Goal: Ask a question: Seek information or help from site administrators or community

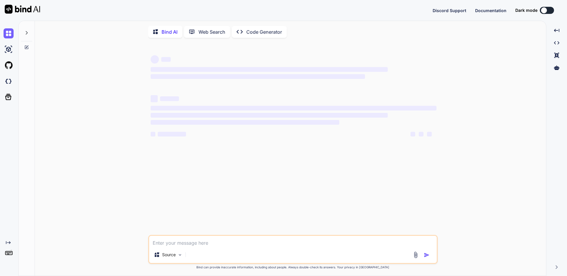
click at [254, 32] on p "Code Generator" at bounding box center [264, 31] width 36 height 7
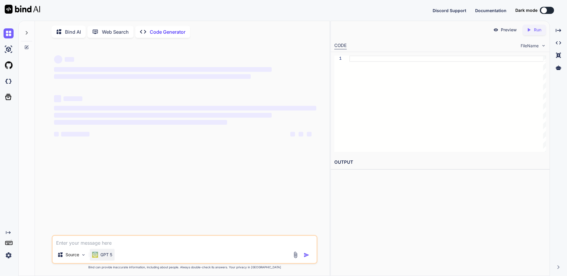
click at [100, 257] on p "GPT 5" at bounding box center [106, 254] width 12 height 6
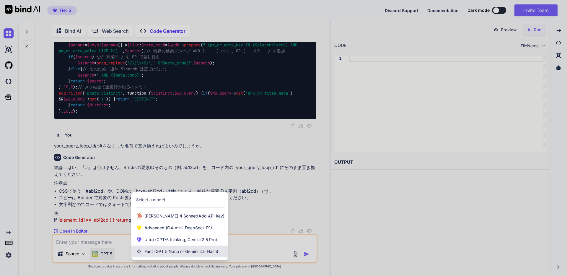
scroll to position [1148, 0]
click at [176, 239] on span "(GPT-5 thinking, Gemini 2.5 Pro)" at bounding box center [185, 239] width 63 height 5
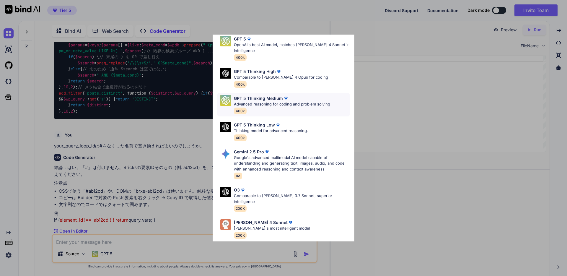
scroll to position [44, 0]
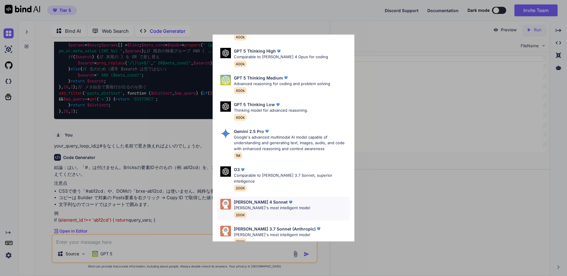
click at [292, 201] on div "[PERSON_NAME] 4 Sonnet [PERSON_NAME]'s most intelligent model 200K" at bounding box center [283, 208] width 132 height 24
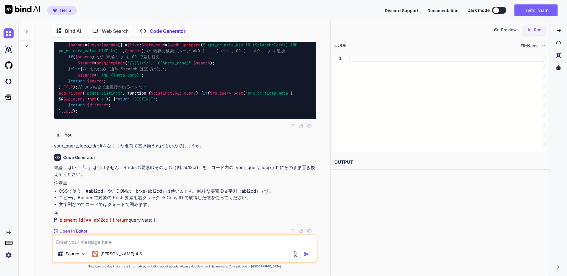
click at [157, 239] on textarea at bounding box center [185, 240] width 264 height 11
click at [27, 41] on div at bounding box center [27, 34] width 16 height 29
click at [28, 42] on div at bounding box center [27, 34] width 16 height 29
click at [27, 47] on icon at bounding box center [26, 46] width 5 height 5
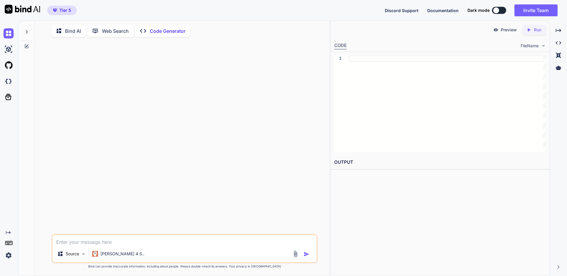
click at [86, 241] on textarea at bounding box center [185, 240] width 264 height 11
paste textarea "<?php add_filter('bricks/posts/query_vars', function($query_vars, $settings, $e…"
type textarea "x"
type textarea "<?php add_filter('bricks/posts/query_vars', function($query_vars, $settings, $e…"
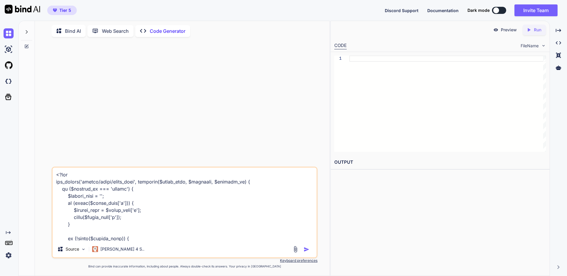
scroll to position [114, 0]
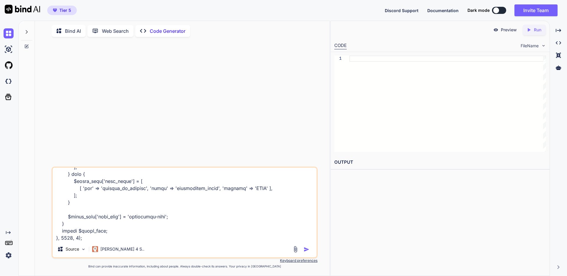
type textarea "x"
type textarea "<?php add_filter('bricks/posts/query_vars', function($query_vars, $settings, $e…"
type textarea "x"
type textarea "<?php add_filter('bricks/posts/query_vars', function($query_vars, $settings, $e…"
type textarea "x"
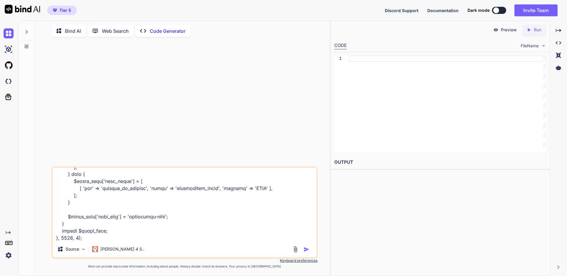
type textarea "<?php add_filter('bricks/posts/query_vars', function($query_vars, $settings, $e…"
type textarea "x"
type textarea "<?php add_filter('bricks/posts/query_vars', function($query_vars, $settings, $e…"
type textarea "x"
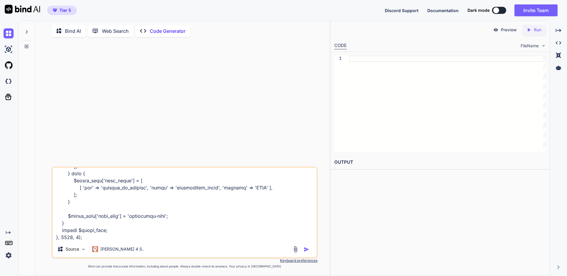
type textarea "<?php add_filter('bricks/posts/query_vars', function($query_vars, $settings, $e…"
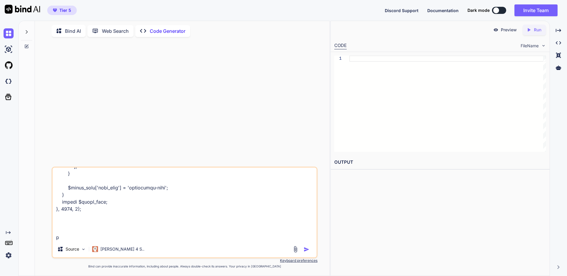
type textarea "x"
type textarea "<?php add_filter('bricks/posts/query_vars', function($query_vars, $settings, $e…"
type textarea "x"
type textarea "<?php add_filter('bricks/posts/query_vars', function($query_vars, $settings, $e…"
type textarea "x"
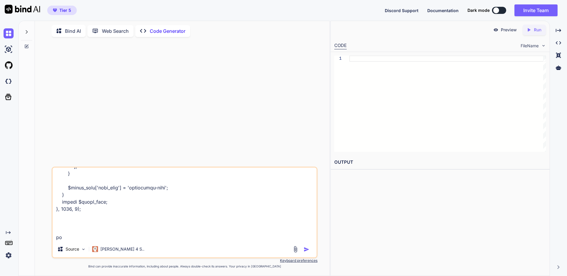
type textarea "<?php add_filter('bricks/posts/query_vars', function($query_vars, $settings, $e…"
type textarea "x"
type textarea "<?php add_filter('bricks/posts/query_vars', function($query_vars, $settings, $e…"
type textarea "x"
type textarea "<?php add_filter('bricks/posts/query_vars', function($query_vars, $settings, $e…"
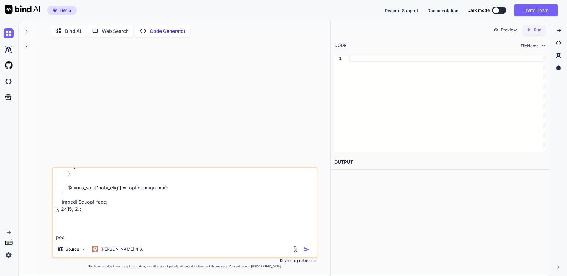
type textarea "x"
type textarea "<?php add_filter('bricks/posts/query_vars', function($query_vars, $settings, $e…"
type textarea "x"
type textarea "<?php add_filter('bricks/posts/query_vars', function($query_vars, $settings, $e…"
type textarea "x"
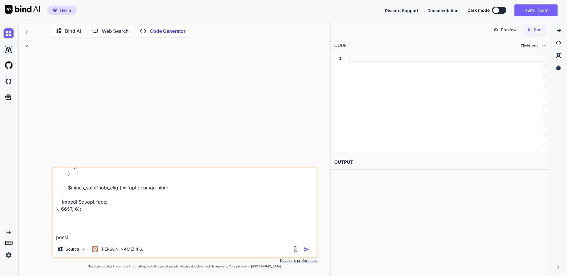
type textarea "<?php add_filter('bricks/posts/query_vars', function($query_vars, $settings, $e…"
type textarea "x"
type textarea "<?php add_filter('bricks/posts/query_vars', function($query_vars, $settings, $e…"
type textarea "x"
type textarea "<?php add_filter('bricks/posts/query_vars', function($query_vars, $settings, $e…"
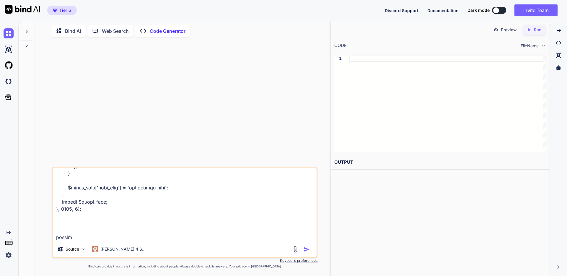
type textarea "x"
type textarea "<?php add_filter('bricks/posts/query_vars', function($query_vars, $settings, $e…"
type textarea "x"
type textarea "<?php add_filter('bricks/posts/query_vars', function($query_vars, $settings, $e…"
type textarea "x"
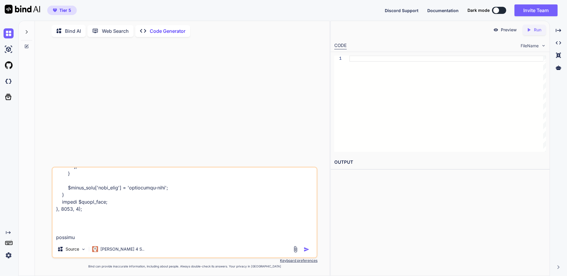
type textarea "<?php add_filter('bricks/posts/query_vars', function($query_vars, $settings, $e…"
type textarea "x"
type textarea "<?php add_filter('bricks/posts/query_vars', function($query_vars, $settings, $e…"
type textarea "x"
type textarea "<?php add_filter('bricks/posts/query_vars', function($query_vars, $settings, $e…"
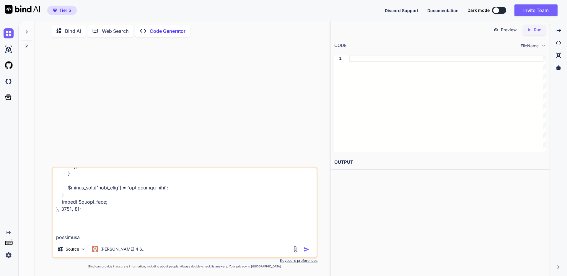
type textarea "x"
type textarea "<?php add_filter('bricks/posts/query_vars', function($query_vars, $settings, $e…"
type textarea "x"
type textarea "<?php add_filter('bricks/posts/query_vars', function($query_vars, $settings, $e…"
type textarea "x"
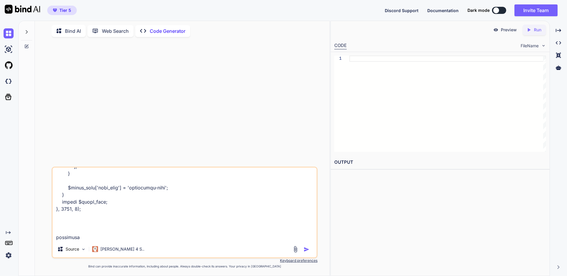
type textarea "<?php add_filter('bricks/posts/query_vars', function($query_vars, $settings, $e…"
type textarea "x"
type textarea "<?php add_filter('bricks/posts/query_vars', function($query_vars, $settings, $e…"
type textarea "x"
type textarea "<?php add_filter('bricks/posts/query_vars', function($query_vars, $settings, $e…"
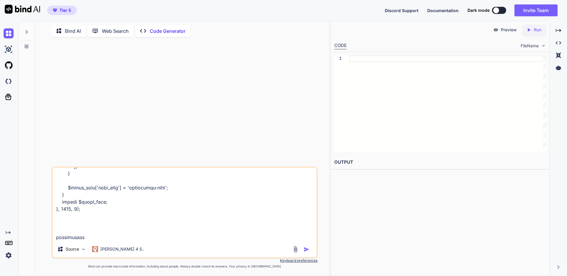
type textarea "x"
type textarea "<?php add_filter('bricks/posts/query_vars', function($query_vars, $settings, $e…"
type textarea "x"
type textarea "<?php add_filter('bricks/posts/query_vars', function($query_vars, $settings, $e…"
type textarea "x"
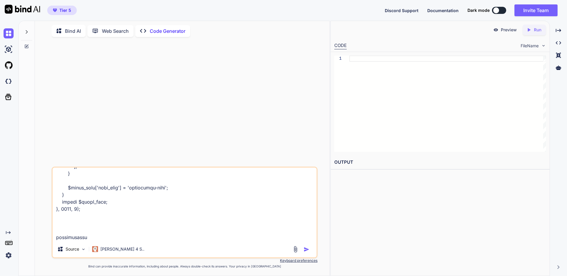
type textarea "<?php add_filter('bricks/posts/query_vars', function($query_vars, $settings, $e…"
type textarea "x"
type textarea "<?php add_filter('bricks/posts/query_vars', function($query_vars, $settings, $e…"
type textarea "x"
click at [92, 231] on textarea at bounding box center [185, 203] width 264 height 73
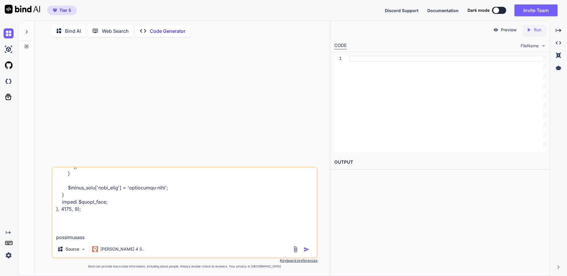
type textarea "<?php add_filter('bricks/posts/query_vars', function($query_vars, $settings, $e…"
click at [25, 26] on div at bounding box center [26, 30] width 11 height 20
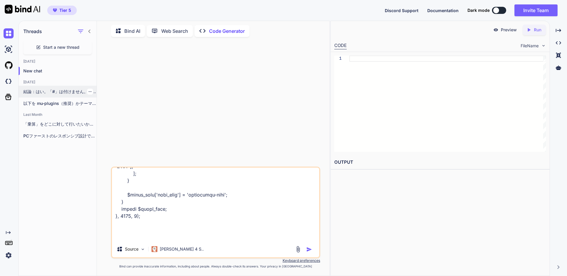
click at [58, 90] on p "結論：はい。「#」は付けません。Bricksの要素IDそのもの（例: ab12cd）を、コード内の 'your_query_loop_id' にそのまま置き換…" at bounding box center [59, 92] width 73 height 6
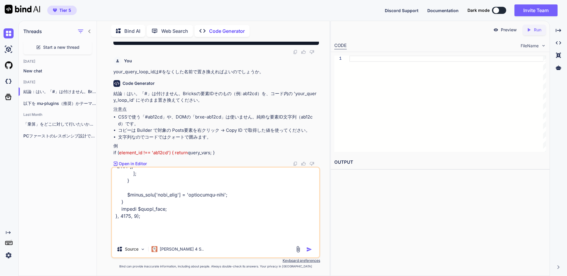
scroll to position [1287, 0]
click at [144, 227] on textarea at bounding box center [215, 203] width 207 height 73
drag, startPoint x: 133, startPoint y: 214, endPoint x: 137, endPoint y: 227, distance: 13.8
click at [137, 227] on textarea at bounding box center [215, 203] width 207 height 73
click at [174, 238] on textarea at bounding box center [215, 203] width 207 height 73
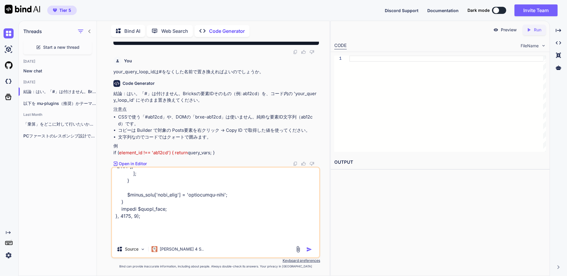
type textarea "x"
type textarea "<?php add_filter('bricks/posts/query_vars', function($query_vars, $settings, $e…"
type textarea "x"
type textarea "<?php add_filter('bricks/posts/query_vars', function($query_vars, $settings, $e…"
type textarea "x"
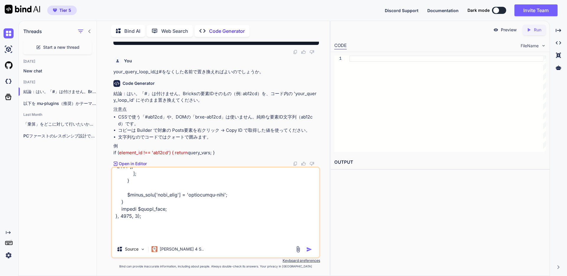
type textarea "<?php add_filter('bricks/posts/query_vars', function($query_vars, $settings, $e…"
type textarea "x"
type textarea "<?php add_filter('bricks/posts/query_vars', function($query_vars, $settings, $e…"
type textarea "x"
type textarea "<?php add_filter('bricks/posts/query_vars', function($query_vars, $settings, $e…"
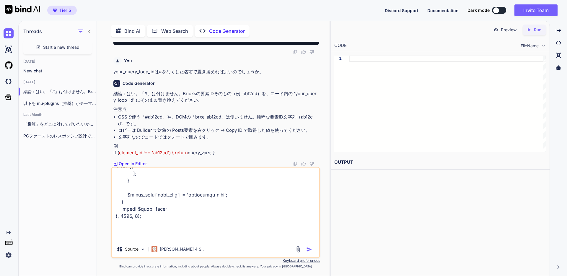
type textarea "x"
type textarea "<?php add_filter('bricks/posts/query_vars', function($query_vars, $settings, $e…"
type textarea "x"
type textarea "<?php add_filter('bricks/posts/query_vars', function($query_vars, $settings, $e…"
type textarea "x"
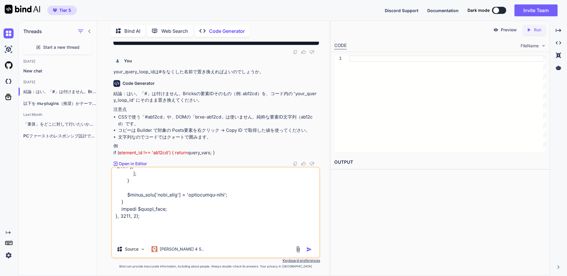
type textarea "<?php add_filter('bricks/posts/query_vars', function($query_vars, $settings, $e…"
type textarea "x"
type textarea "<?php add_filter('bricks/posts/query_vars', function($query_vars, $settings, $e…"
type textarea "x"
type textarea "<?php add_filter('bricks/posts/query_vars', function($query_vars, $settings, $e…"
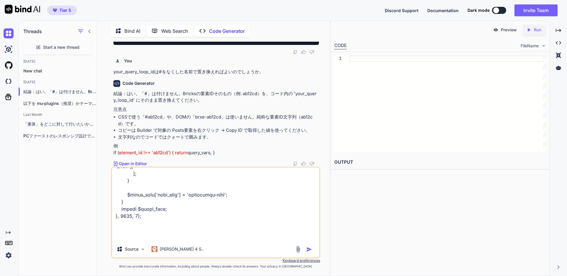
type textarea "x"
type textarea "<?php add_filter('bricks/posts/query_vars', function($query_vars, $settings, $e…"
type textarea "x"
type textarea "<?php add_filter('bricks/posts/query_vars', function($query_vars, $settings, $e…"
type textarea "x"
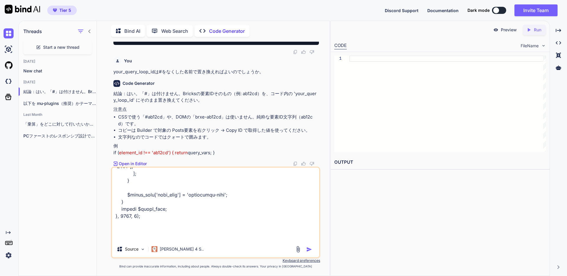
type textarea "<?php add_filter('bricks/posts/query_vars', function($query_vars, $settings, $e…"
type textarea "x"
type textarea "<?php add_filter('bricks/posts/query_vars', function($query_vars, $settings, $e…"
type textarea "x"
type textarea "<?php add_filter('bricks/posts/query_vars', function($query_vars, $settings, $e…"
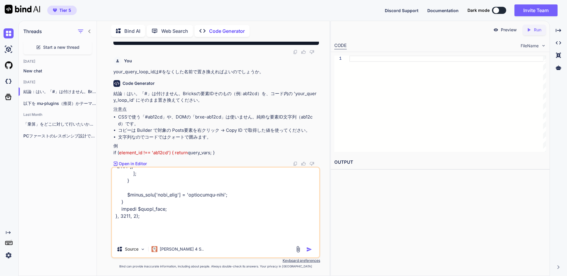
type textarea "x"
type textarea "<?php add_filter('bricks/posts/query_vars', function($query_vars, $settings, $e…"
type textarea "x"
type textarea "<?php add_filter('bricks/posts/query_vars', function($query_vars, $settings, $e…"
type textarea "x"
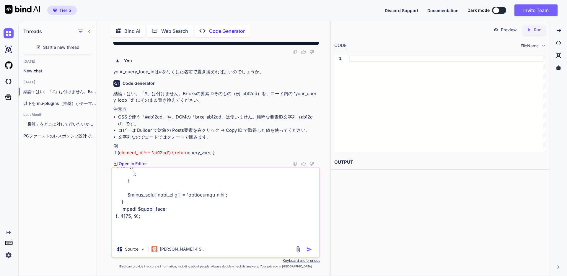
type textarea "<?php add_filter('bricks/posts/query_vars', function($query_vars, $settings, $e…"
type textarea "x"
type textarea "<?php add_filter('bricks/posts/query_vars', function($query_vars, $settings, $e…"
type textarea "x"
type textarea "<?php add_filter('bricks/posts/query_vars', function($query_vars, $settings, $e…"
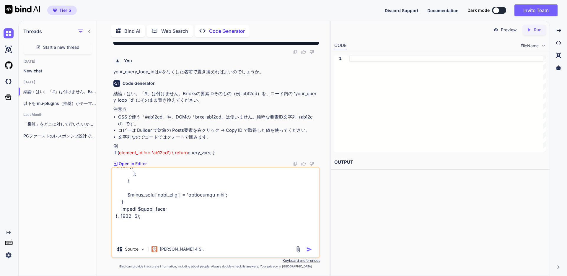
type textarea "x"
type textarea "<?php add_filter('bricks/posts/query_vars', function($query_vars, $settings, $e…"
type textarea "x"
type textarea "<?php add_filter('bricks/posts/query_vars', function($query_vars, $settings, $e…"
type textarea "x"
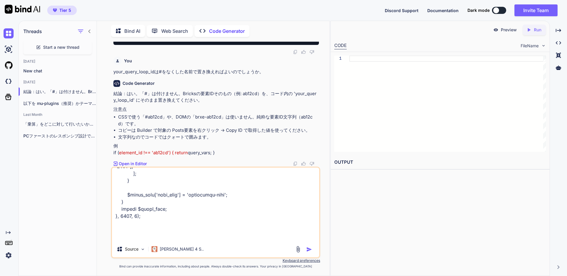
type textarea "<?php add_filter('bricks/posts/query_vars', function($query_vars, $settings, $e…"
type textarea "x"
type textarea "<?php add_filter('bricks/posts/query_vars', function($query_vars, $settings, $e…"
type textarea "x"
type textarea "<?php add_filter('bricks/posts/query_vars', function($query_vars, $settings, $e…"
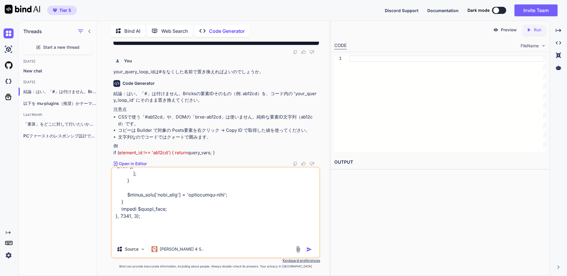
type textarea "x"
type textarea "<?php add_filter('bricks/posts/query_vars', function($query_vars, $settings, $e…"
type textarea "x"
type textarea "<?php add_filter('bricks/posts/query_vars', function($query_vars, $settings, $e…"
type textarea "x"
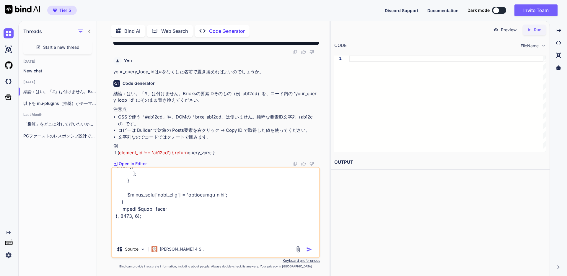
type textarea "<?php add_filter('bricks/posts/query_vars', function($query_vars, $settings, $e…"
type textarea "x"
type textarea "<?php add_filter('bricks/posts/query_vars', function($query_vars, $settings, $e…"
type textarea "x"
type textarea "<?php add_filter('bricks/posts/query_vars', function($query_vars, $settings, $e…"
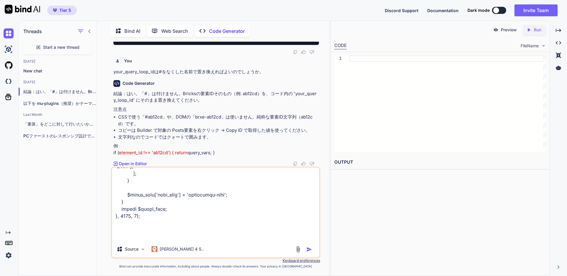
type textarea "x"
type textarea "<?php add_filter('bricks/posts/query_vars', function($query_vars, $settings, $e…"
type textarea "x"
type textarea "<?php add_filter('bricks/posts/query_vars', function($query_vars, $settings, $e…"
type textarea "x"
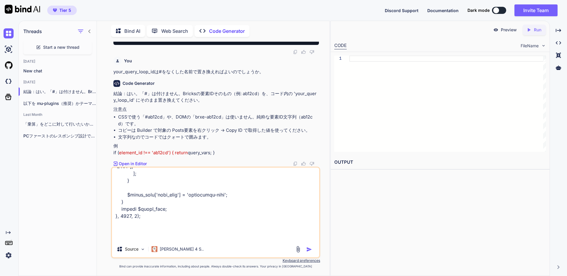
type textarea "<?php add_filter('bricks/posts/query_vars', function($query_vars, $settings, $e…"
type textarea "x"
type textarea "<?php add_filter('bricks/posts/query_vars', function($query_vars, $settings, $e…"
type textarea "x"
type textarea "<?php add_filter('bricks/posts/query_vars', function($query_vars, $settings, $e…"
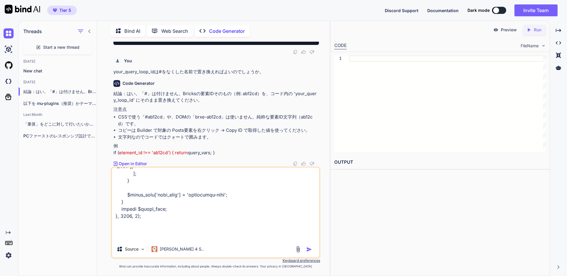
type textarea "x"
type textarea "<?php add_filter('bricks/posts/query_vars', function($query_vars, $settings, $e…"
type textarea "x"
type textarea "<?php add_filter('bricks/posts/query_vars', function($query_vars, $settings, $e…"
type textarea "x"
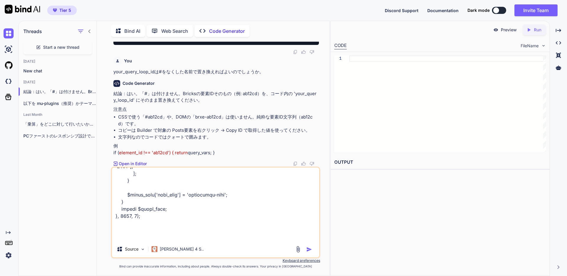
type textarea "<?php add_filter('bricks/posts/query_vars', function($query_vars, $settings, $e…"
type textarea "x"
type textarea "<?php add_filter('bricks/posts/query_vars', function($query_vars, $settings, $e…"
type textarea "x"
type textarea "<?php add_filter('bricks/posts/query_vars', function($query_vars, $settings, $e…"
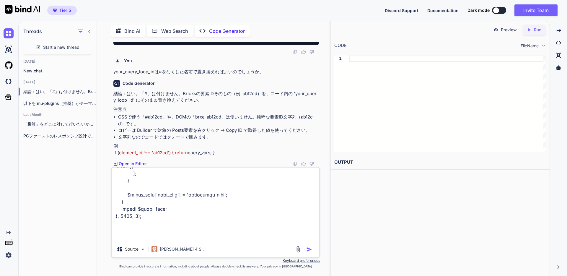
type textarea "x"
type textarea "<?php add_filter('bricks/posts/query_vars', function($query_vars, $settings, $e…"
type textarea "x"
type textarea "<?php add_filter('bricks/posts/query_vars', function($query_vars, $settings, $e…"
type textarea "x"
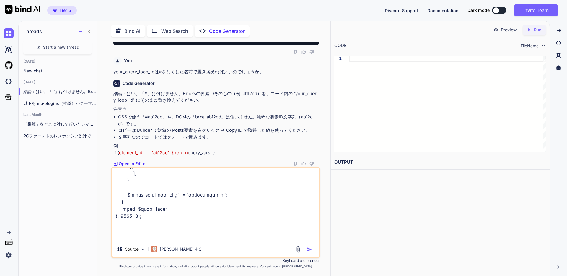
type textarea "<?php add_filter('bricks/posts/query_vars', function($query_vars, $settings, $e…"
type textarea "x"
type textarea "<?php add_filter('bricks/posts/query_vars', function($query_vars, $settings, $e…"
type textarea "x"
type textarea "<?php add_filter('bricks/posts/query_vars', function($query_vars, $settings, $e…"
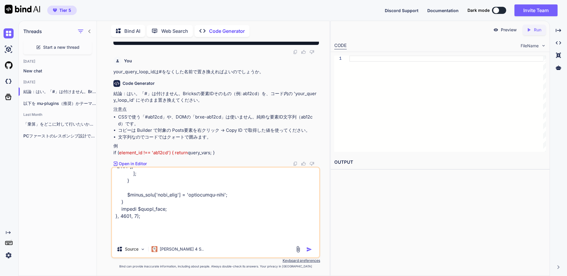
type textarea "x"
type textarea "<?php add_filter('bricks/posts/query_vars', function($query_vars, $settings, $e…"
type textarea "x"
type textarea "<?php add_filter('bricks/posts/query_vars', function($query_vars, $settings, $e…"
type textarea "x"
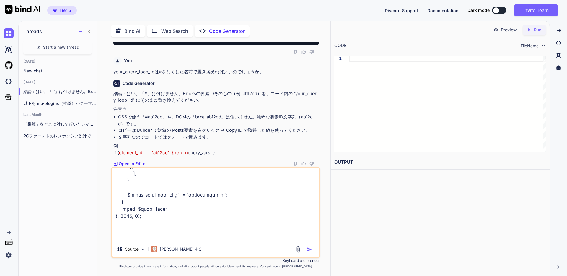
type textarea "<?php add_filter('bricks/posts/query_vars', function($query_vars, $settings, $e…"
type textarea "x"
type textarea "<?php add_filter('bricks/posts/query_vars', function($query_vars, $settings, $e…"
type textarea "x"
type textarea "<?php add_filter('bricks/posts/query_vars', function($query_vars, $settings, $e…"
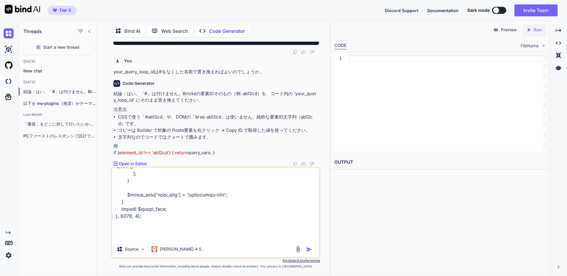
type textarea "x"
type textarea "<?php add_filter('bricks/posts/query_vars', function($query_vars, $settings, $e…"
type textarea "x"
type textarea "<?php add_filter('bricks/posts/query_vars', function($query_vars, $settings, $e…"
type textarea "x"
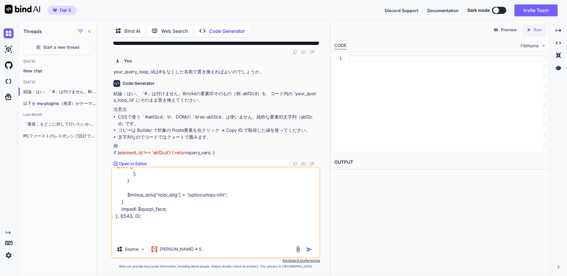
type textarea "<?php add_filter('bricks/posts/query_vars', function($query_vars, $settings, $e…"
type textarea "x"
type textarea "<?php add_filter('bricks/posts/query_vars', function($query_vars, $settings, $e…"
type textarea "x"
type textarea "<?php add_filter('bricks/posts/query_vars', function($query_vars, $settings, $e…"
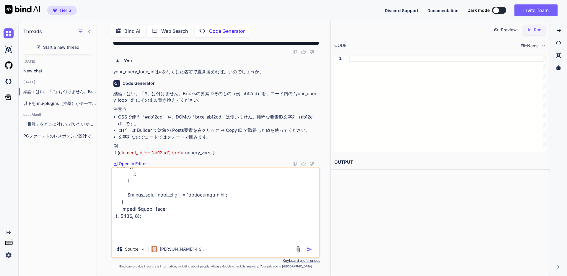
type textarea "x"
type textarea "<?php add_filter('bricks/posts/query_vars', function($query_vars, $settings, $e…"
type textarea "x"
type textarea "<?php add_filter('bricks/posts/query_vars', function($query_vars, $settings, $e…"
type textarea "x"
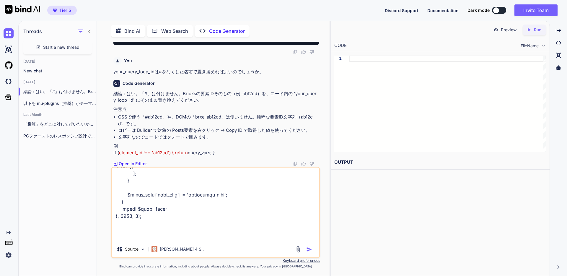
type textarea "<?php add_filter('bricks/posts/query_vars', function($query_vars, $settings, $e…"
type textarea "x"
type textarea "<?php add_filter('bricks/posts/query_vars', function($query_vars, $settings, $e…"
type textarea "x"
type textarea "<?php add_filter('bricks/posts/query_vars', function($query_vars, $settings, $e…"
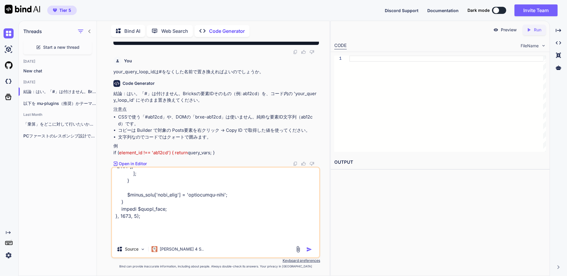
type textarea "x"
type textarea "<?php add_filter('bricks/posts/query_vars', function($query_vars, $settings, $e…"
type textarea "x"
type textarea "<?php add_filter('bricks/posts/query_vars', function($query_vars, $settings, $e…"
type textarea "x"
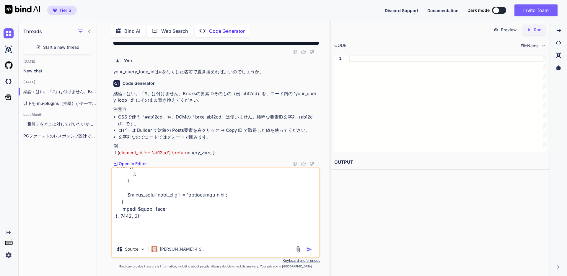
type textarea "<?php add_filter('bricks/posts/query_vars', function($query_vars, $settings, $e…"
type textarea "x"
type textarea "<?php add_filter('bricks/posts/query_vars', function($query_vars, $settings, $e…"
type textarea "x"
type textarea "<?php add_filter('bricks/posts/query_vars', function($query_vars, $settings, $e…"
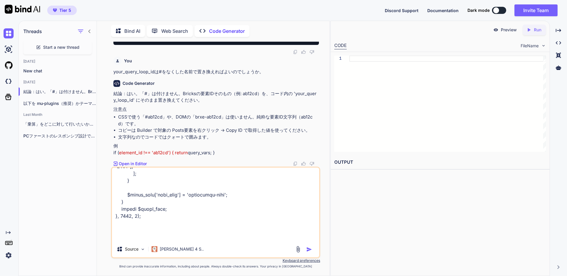
type textarea "x"
type textarea "<?php add_filter('bricks/posts/query_vars', function($query_vars, $settings, $e…"
type textarea "x"
type textarea "<?php add_filter('bricks/posts/query_vars', function($query_vars, $settings, $e…"
type textarea "x"
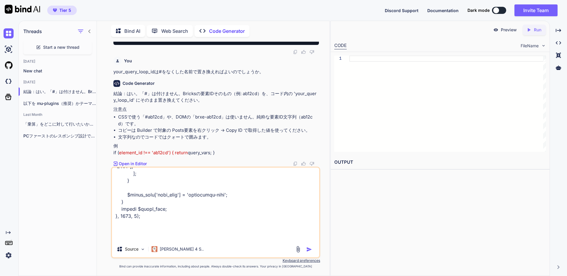
type textarea "<?php add_filter('bricks/posts/query_vars', function($query_vars, $settings, $e…"
type textarea "x"
type textarea "<?php add_filter('bricks/posts/query_vars', function($query_vars, $settings, $e…"
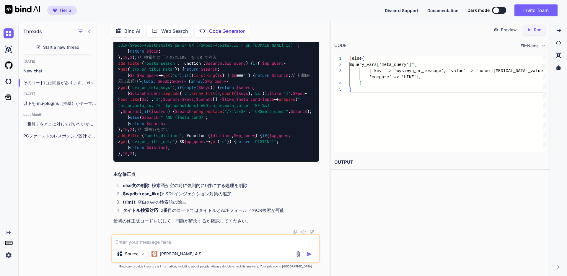
scroll to position [1776, 0]
click at [147, 243] on textarea at bounding box center [215, 240] width 207 height 11
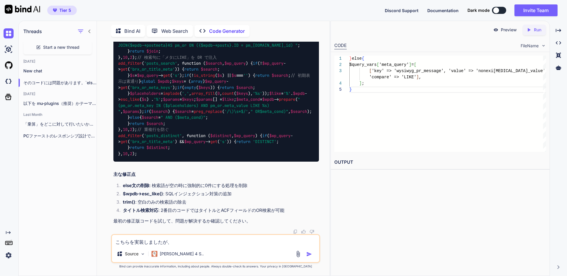
copy div "さらなる改善版（タイトル + ACF の OR 検索）"
click at [136, 238] on textarea "こちらを実装しましたが、" at bounding box center [215, 240] width 207 height 11
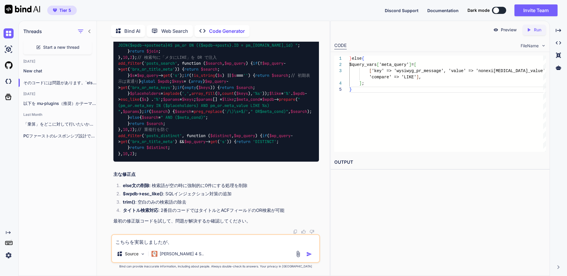
paste textarea "らなる改善版（タイトル + ACF の OR 検索）"
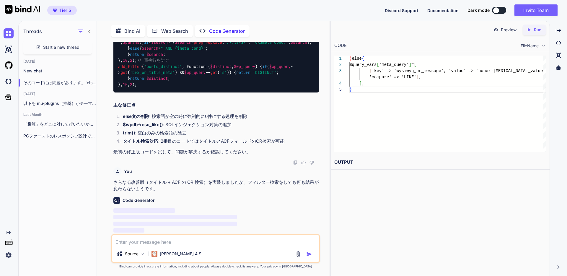
scroll to position [2336, 0]
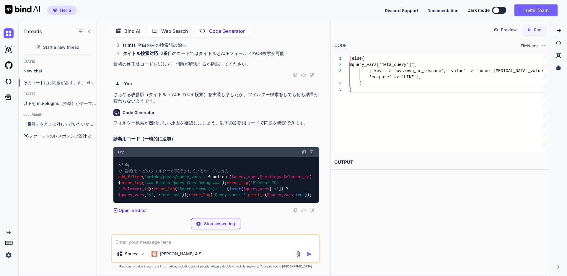
click at [174, 126] on p "フィルター検索が機能しない原因を確認しましょう。以下の診断用コードで問題を特定できます。" at bounding box center [215, 123] width 205 height 7
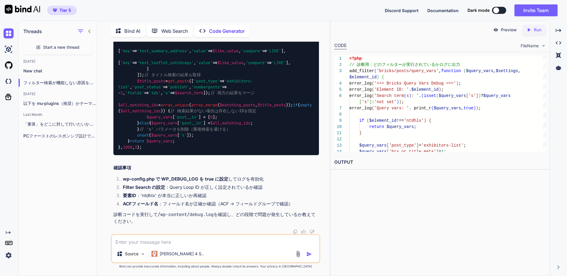
scroll to position [2974, 0]
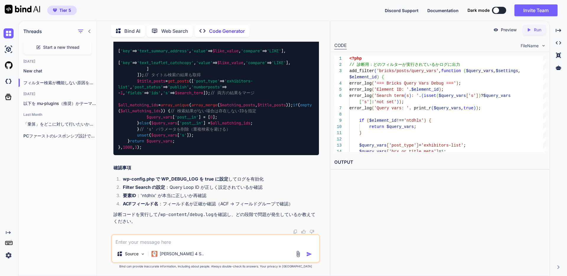
copy div "より確実な代替案"
click at [140, 240] on textarea at bounding box center [215, 240] width 207 height 11
paste textarea "より確実な代替案"
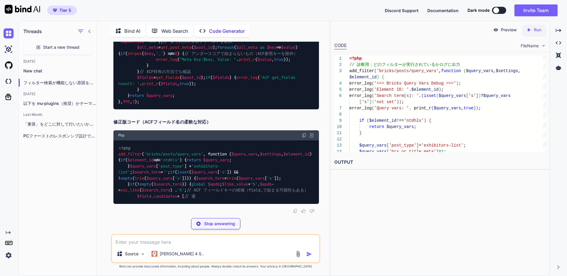
scroll to position [3767, 0]
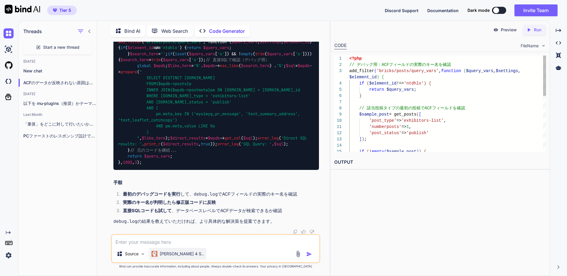
scroll to position [4573, 0]
click at [153, 242] on textarea at bounding box center [215, 240] width 207 height 11
paste textarea "<?php add_filter('bricks/posts/query_vars', function($query_vars, $settings, $e…"
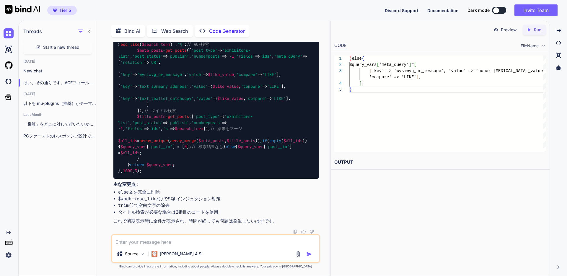
scroll to position [5197, 0]
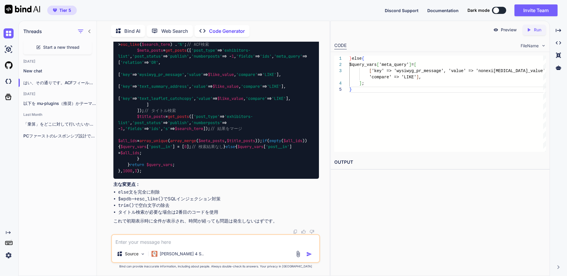
copy div "タイトル検索も含めたい場合"
click at [128, 241] on textarea at bounding box center [215, 240] width 207 height 11
paste textarea "タイトル検索も含めたい場合"
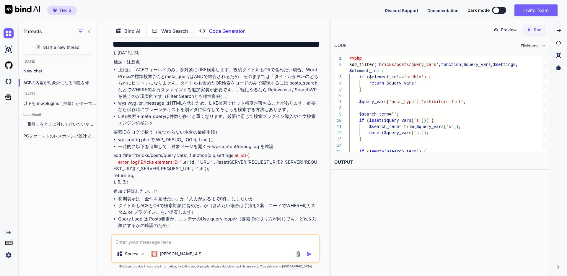
scroll to position [327, 0]
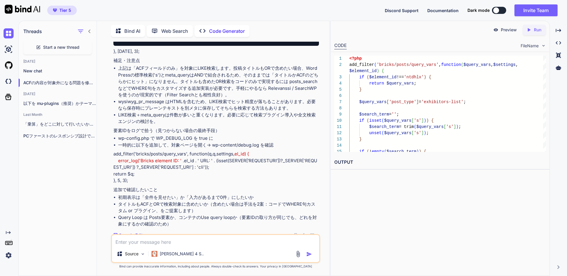
click at [72, 48] on span "Start a new thread" at bounding box center [61, 47] width 36 height 6
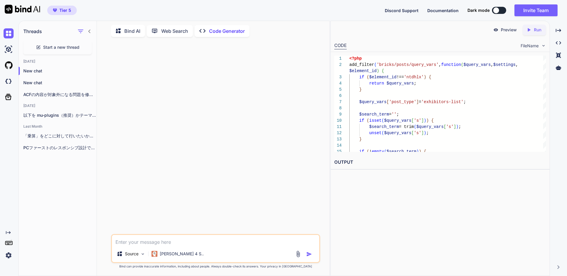
click at [153, 243] on textarea at bounding box center [215, 240] width 207 height 11
paste textarea "タイトル検索も含めたい場合"
click at [70, 95] on p "ACFの内容が対象外になる問題を修正します。`get_posts`でACFフィー..." at bounding box center [59, 94] width 73 height 6
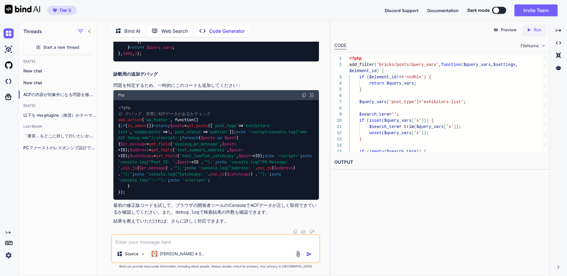
click at [153, 241] on textarea at bounding box center [215, 240] width 207 height 11
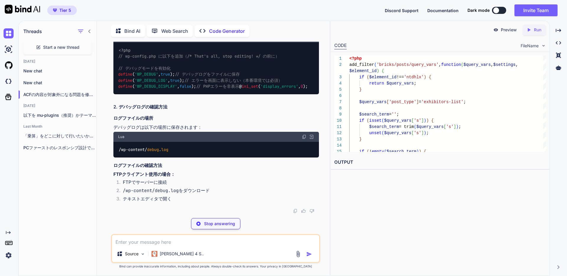
scroll to position [5244, 0]
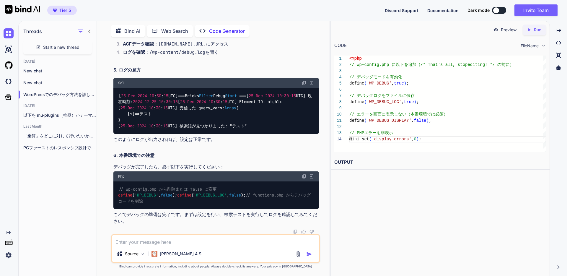
scroll to position [5241, 0]
drag, startPoint x: 207, startPoint y: 155, endPoint x: 115, endPoint y: 116, distance: 99.4
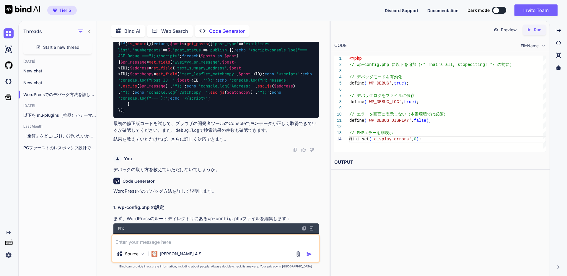
scroll to position [3115, 0]
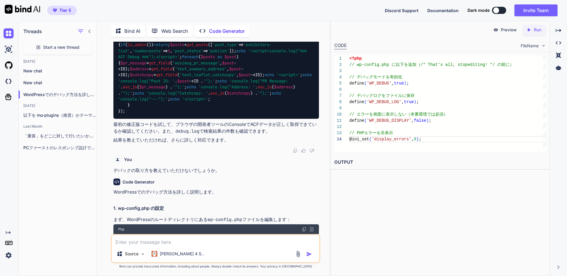
click at [158, 240] on textarea at bounding box center [215, 240] width 207 height 11
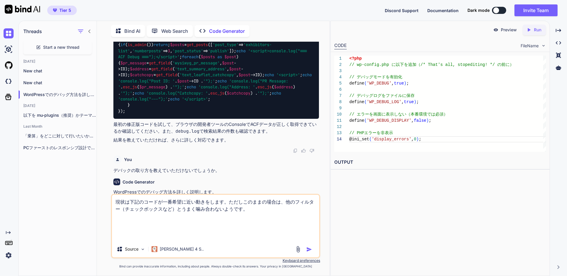
paste textarea "<?php add_filter('bricks/posts/query_vars', function($query_vars, $settings, $e…"
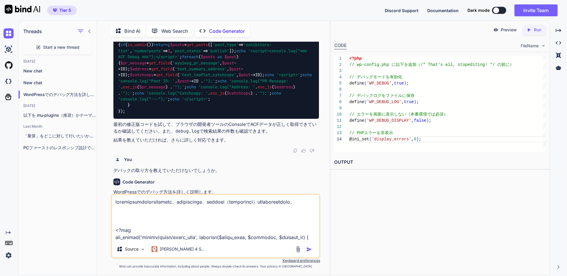
scroll to position [121, 0]
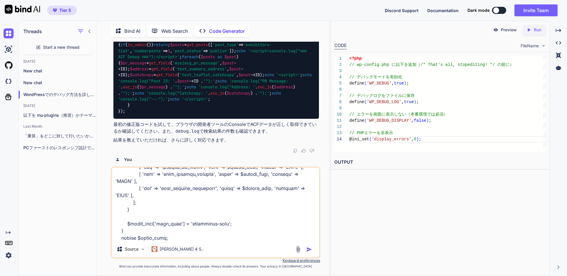
click at [307, 247] on img "button" at bounding box center [309, 249] width 6 height 6
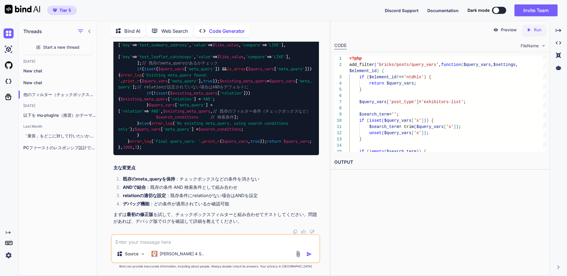
scroll to position [7078, 0]
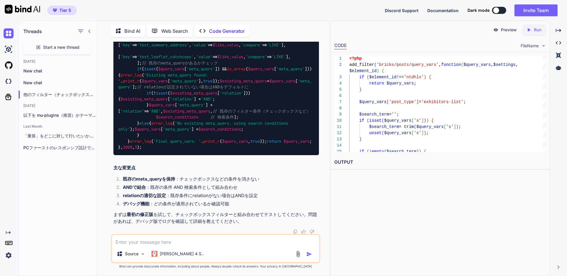
scroll to position [6799, 0]
click at [174, 242] on textarea at bounding box center [215, 240] width 207 height 11
paste textarea "<?lor ips_dolors('ametco/adipi/elits_doei', temporin ($utlab_etdo, $magnaali, $…"
click at [40, 69] on p "New chat" at bounding box center [59, 71] width 73 height 6
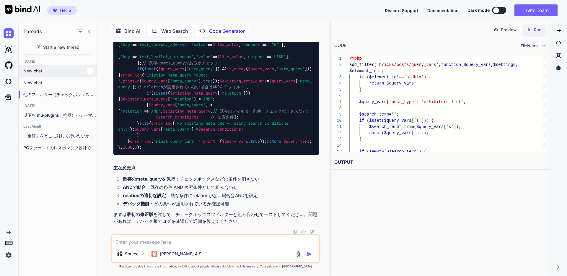
scroll to position [0, 0]
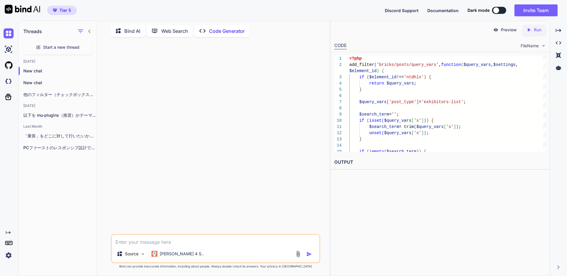
click at [138, 239] on textarea at bounding box center [215, 240] width 207 height 11
paste textarea "<?lor ips_dolors('ametco/adipi/elits_doei', temporin ($utlab_etdo, $magnaali, $…"
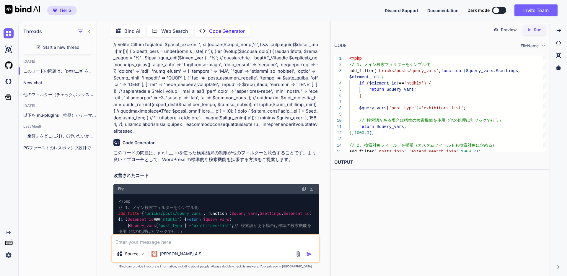
scroll to position [24, 0]
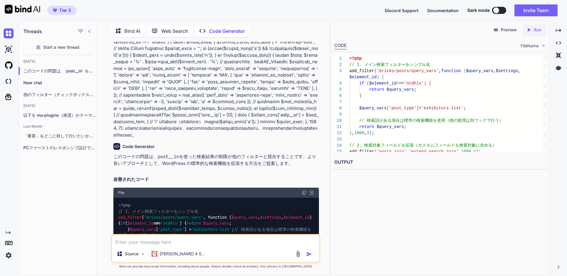
click at [304, 195] on img at bounding box center [304, 192] width 5 height 5
click at [189, 244] on textarea at bounding box center [215, 240] width 207 height 11
click at [143, 183] on h2 "改善されたコード" at bounding box center [215, 179] width 205 height 7
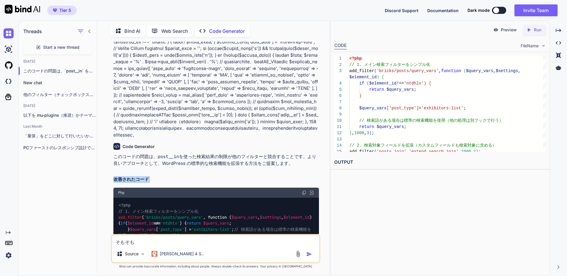
copy div "改善されたコード"
click at [122, 241] on textarea "そもそも" at bounding box center [215, 240] width 207 height 11
paste textarea "改善されたコード"
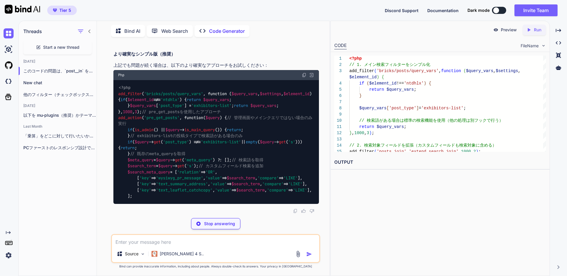
scroll to position [1222, 0]
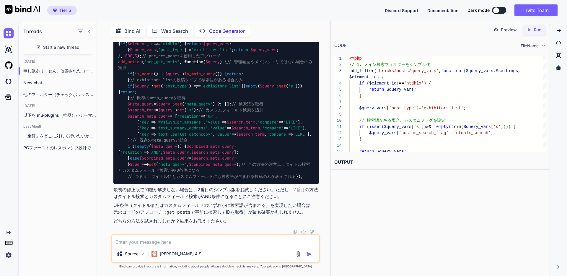
scroll to position [1765, 0]
click at [304, 22] on img at bounding box center [304, 19] width 5 height 5
click at [192, 243] on textarea at bounding box center [215, 240] width 207 height 11
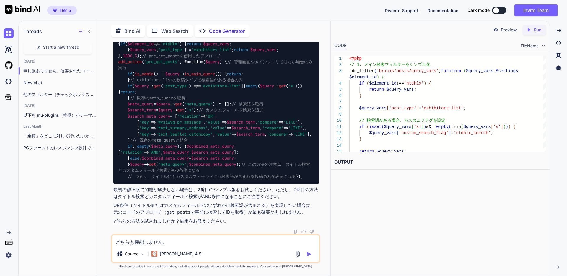
copy div "修正版コード"
click at [198, 239] on textarea "どちらも機能しません。" at bounding box center [215, 240] width 207 height 11
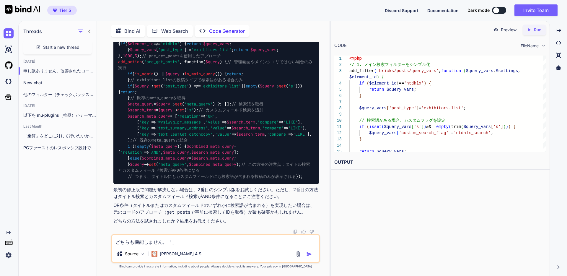
paste textarea "修正版コード"
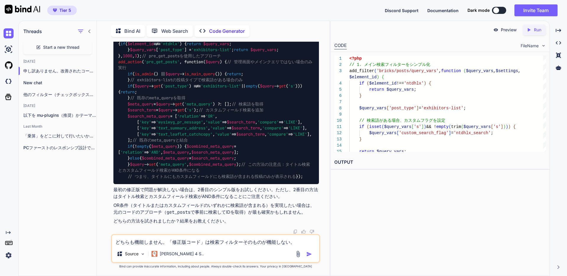
copy div "より確実なシンプル版（推奨）"
click at [301, 247] on div "どちらも機能しません。「修正版コード」は検索フィルターそのものが機能しない。 Source Claude 4 S.." at bounding box center [215, 248] width 209 height 29
click at [298, 243] on textarea "どちらも機能しません。「修正版コード」は検索フィルターそのものが機能しない。" at bounding box center [215, 240] width 207 height 11
paste textarea "り確実なシンプル版（推奨）"
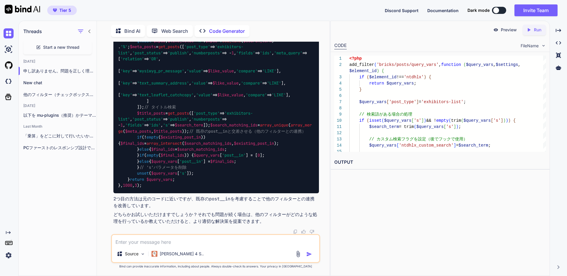
scroll to position [2772, 0]
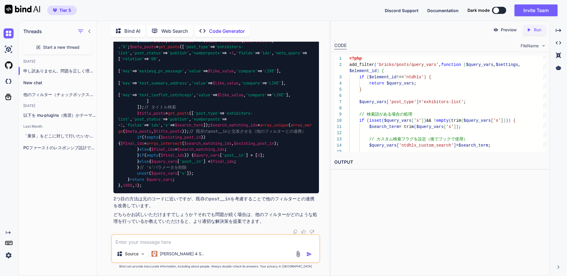
copy div "より安全で確実な代替案"
click at [136, 241] on textarea at bounding box center [215, 240] width 207 height 11
paste textarea "り安全で確実な代替案"
click at [165, 256] on p "[PERSON_NAME] 4 S.." at bounding box center [182, 254] width 44 height 6
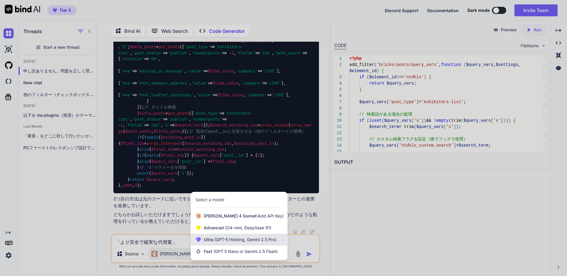
click at [217, 242] on span "Ultra (GPT-5 thinking, Gemini 2.5 Pro)" at bounding box center [240, 239] width 73 height 6
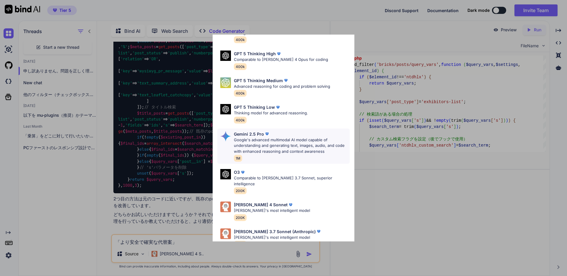
scroll to position [44, 0]
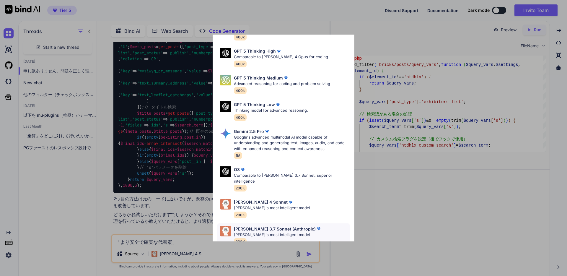
click at [253, 225] on p "[PERSON_NAME] 3.7 Sonnet (Anthropic)" at bounding box center [275, 228] width 82 height 6
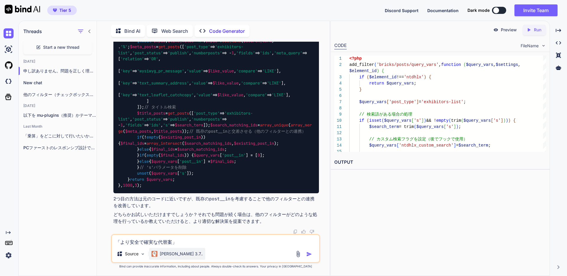
click at [178, 251] on p "[PERSON_NAME] 3.7.." at bounding box center [181, 254] width 43 height 6
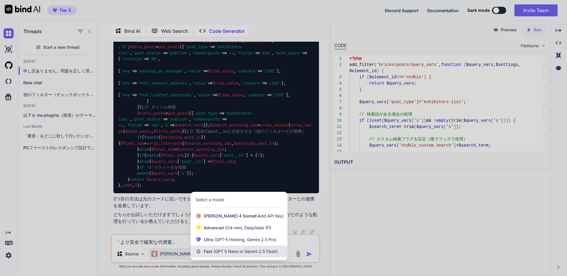
click at [215, 248] on span "(GPT 5 Nano or Gemini 2.5 Flash)" at bounding box center [245, 250] width 64 height 5
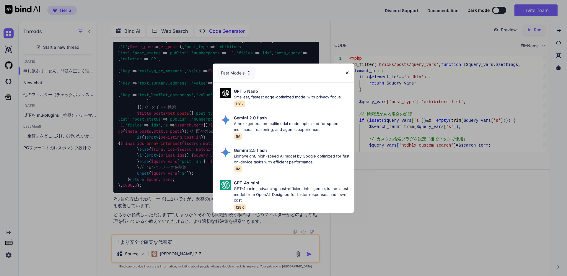
click at [209, 251] on div "Fast Models GPT 5 Nano Smallest, fastest edge-optimized model with privacy focu…" at bounding box center [283, 138] width 567 height 276
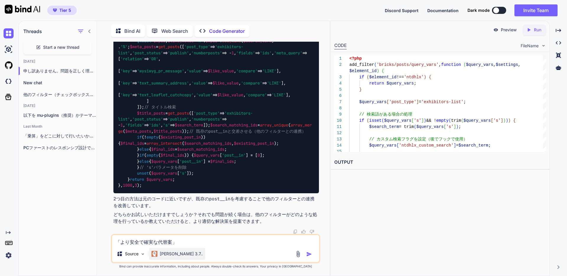
click at [176, 253] on p "[PERSON_NAME] 3.7.." at bounding box center [181, 254] width 43 height 6
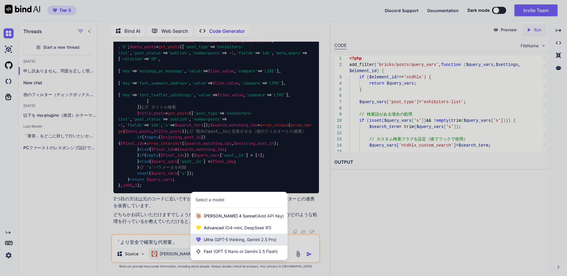
click at [212, 239] on span "Ultra (GPT-5 thinking, Gemini 2.5 Pro)" at bounding box center [240, 239] width 73 height 6
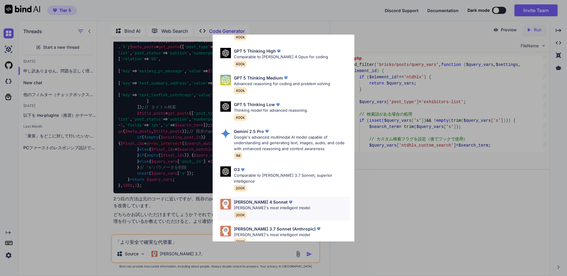
click at [240, 199] on p "[PERSON_NAME] 4 Sonnet" at bounding box center [261, 202] width 54 height 6
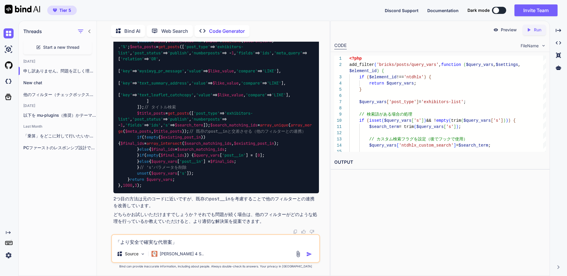
click at [186, 242] on textarea "「より安全で確実な代替案」" at bounding box center [215, 240] width 207 height 11
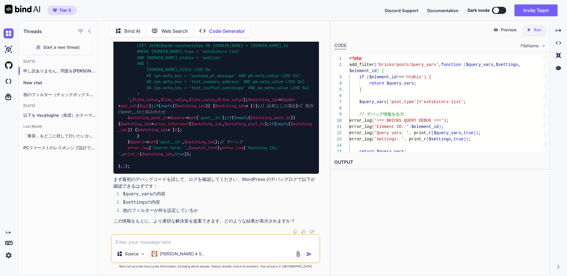
scroll to position [3649, 0]
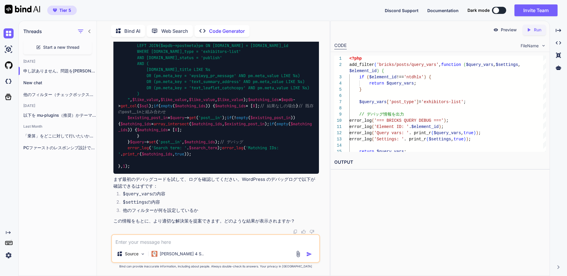
copy div "[PERSON_NAME]的に異なるアプローチ：WP_Queryを直接操作"
click at [123, 243] on textarea at bounding box center [215, 240] width 207 height 11
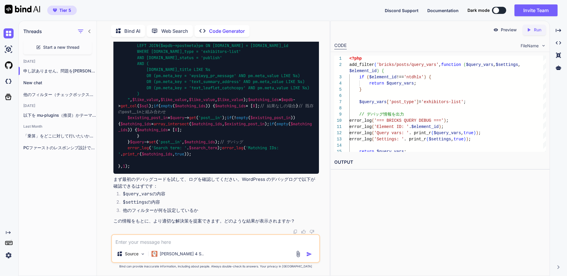
paste textarea "[PERSON_NAME]的に異なるアプローチ：WP_Queryを直接操作"
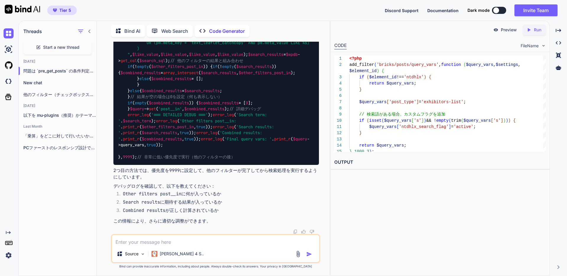
scroll to position [4541, 0]
click at [192, 241] on textarea at bounding box center [215, 240] width 207 height 11
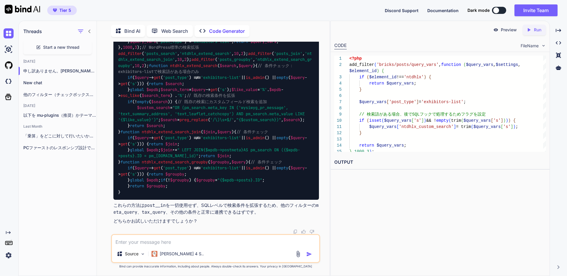
scroll to position [6332, 0]
click at [304, 16] on div "Php" at bounding box center [215, 11] width 205 height 10
click at [304, 13] on img at bounding box center [304, 10] width 5 height 5
click at [204, 241] on textarea at bounding box center [215, 240] width 207 height 11
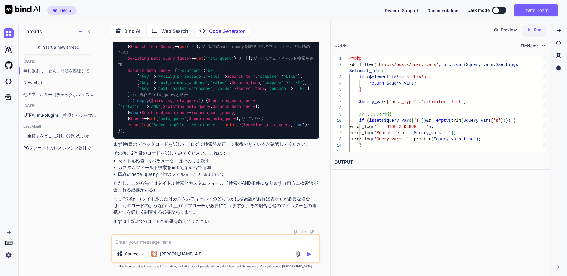
scroll to position [7333, 0]
